Goal: Find specific page/section: Find specific page/section

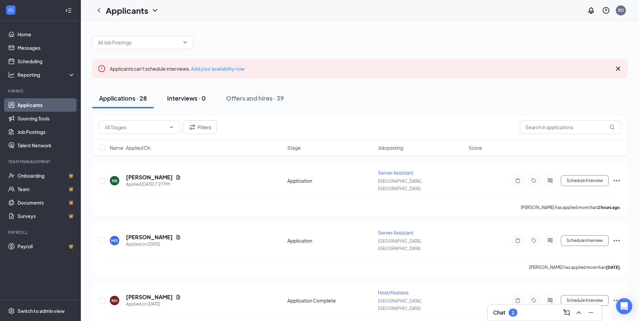
click at [199, 101] on div "Interviews · 0" at bounding box center [186, 98] width 39 height 8
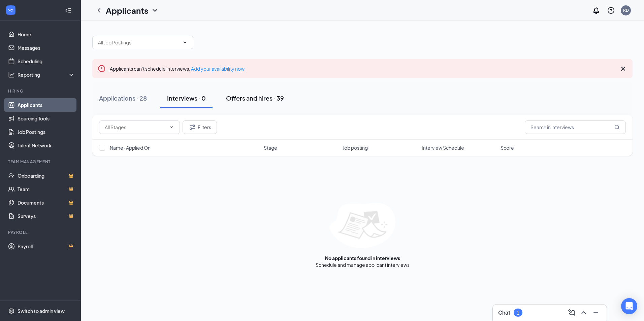
click at [245, 106] on button "Offers and hires · 39" at bounding box center [254, 98] width 71 height 20
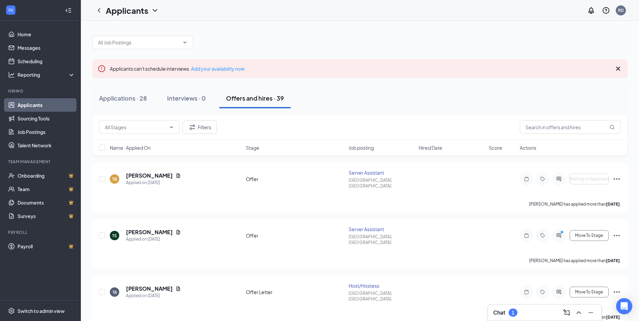
click at [214, 104] on div "Applications · 28 Interviews · 0 Offers and hires · 39" at bounding box center [359, 98] width 535 height 20
click at [200, 99] on div "Interviews · 0" at bounding box center [186, 98] width 39 height 8
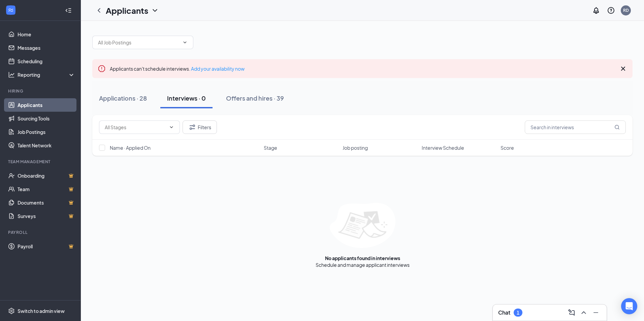
click at [162, 96] on button "Interviews · 0" at bounding box center [186, 98] width 52 height 20
click at [126, 91] on button "Applications · 28" at bounding box center [122, 98] width 61 height 20
